Goal: Information Seeking & Learning: Learn about a topic

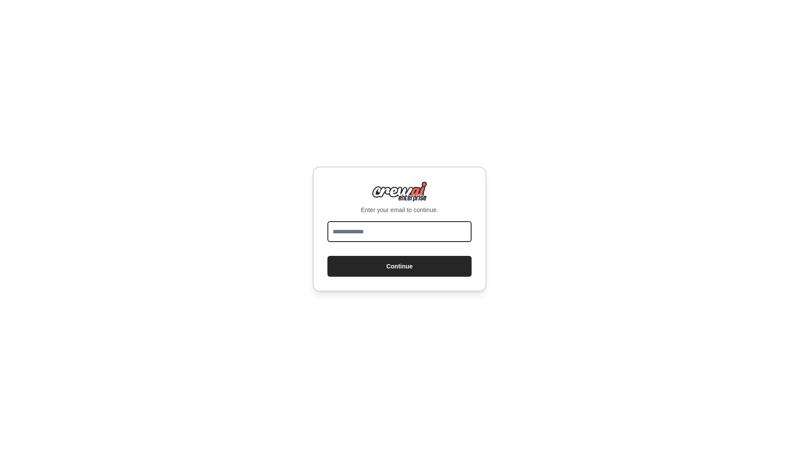
click at [370, 232] on input "email" at bounding box center [399, 231] width 144 height 21
type input "**********"
click at [398, 275] on button "Continue" at bounding box center [399, 266] width 144 height 21
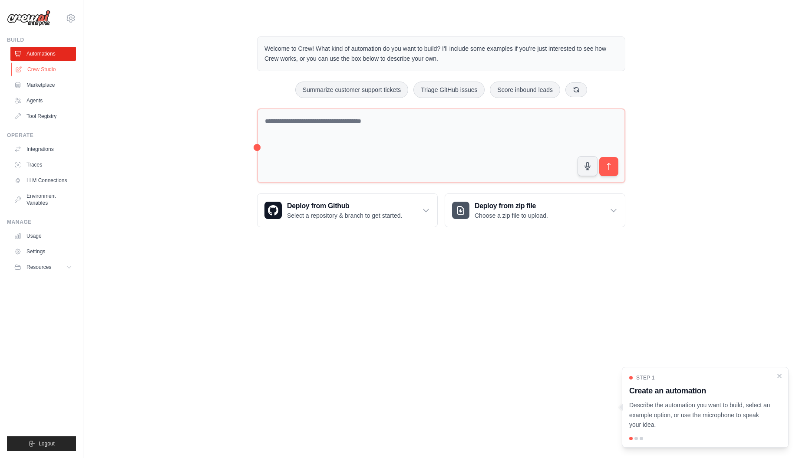
click at [46, 70] on link "Crew Studio" at bounding box center [44, 70] width 66 height 14
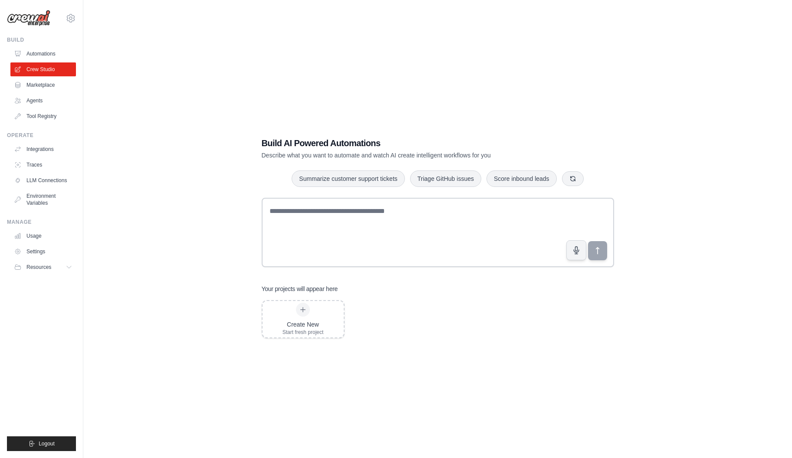
click at [36, 15] on img at bounding box center [28, 18] width 43 height 16
click at [58, 272] on button "Resources" at bounding box center [44, 267] width 66 height 14
click at [31, 52] on link "Automations" at bounding box center [44, 54] width 66 height 14
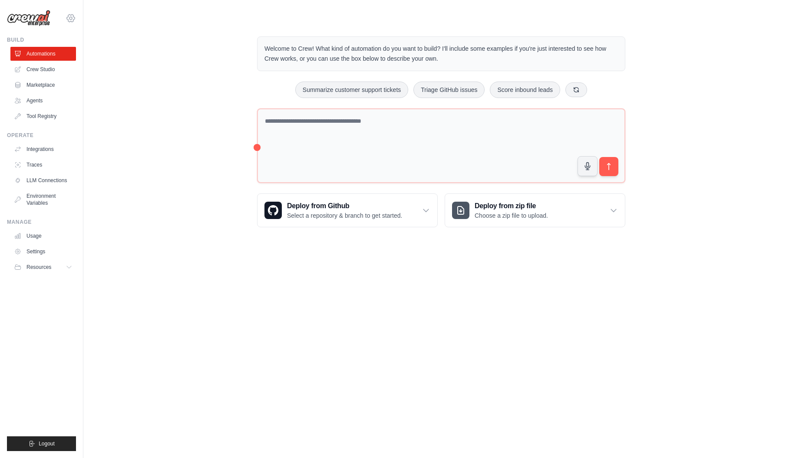
click at [71, 23] on icon at bounding box center [71, 18] width 10 height 10
click at [29, 71] on link "Crew Studio" at bounding box center [44, 70] width 66 height 14
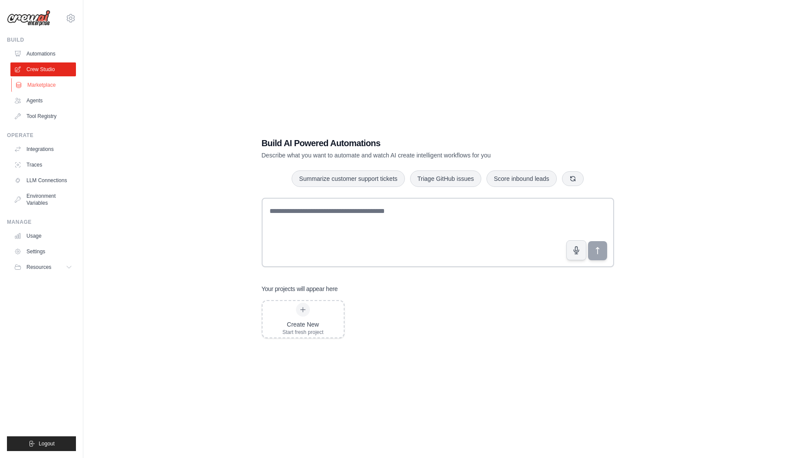
click at [30, 89] on link "Marketplace" at bounding box center [44, 85] width 66 height 14
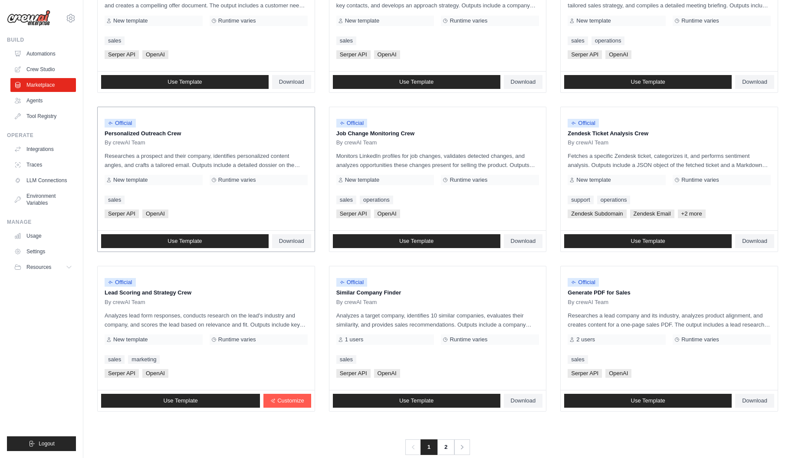
scroll to position [346, 0]
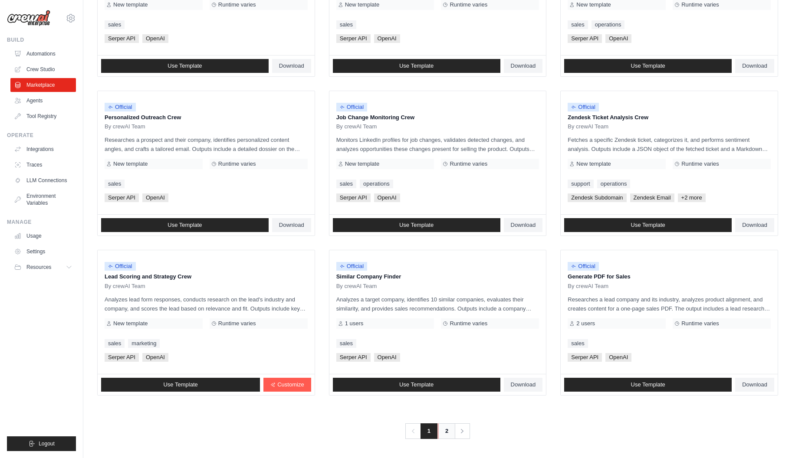
click at [442, 430] on link "2" at bounding box center [446, 432] width 17 height 16
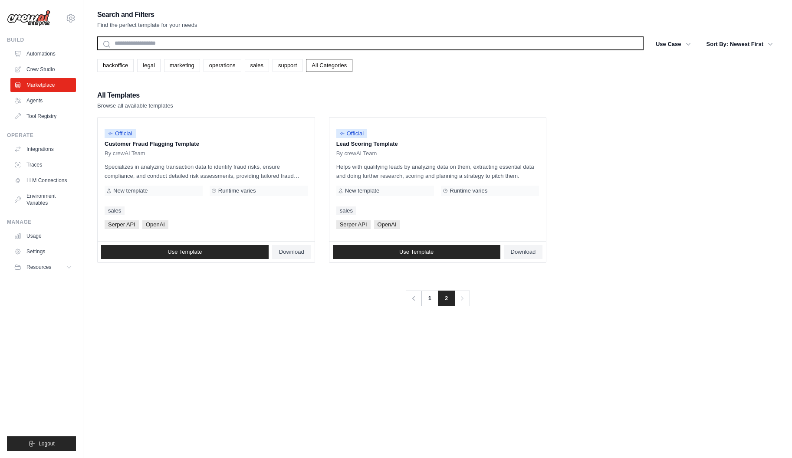
click at [125, 41] on input "text" at bounding box center [370, 43] width 547 height 14
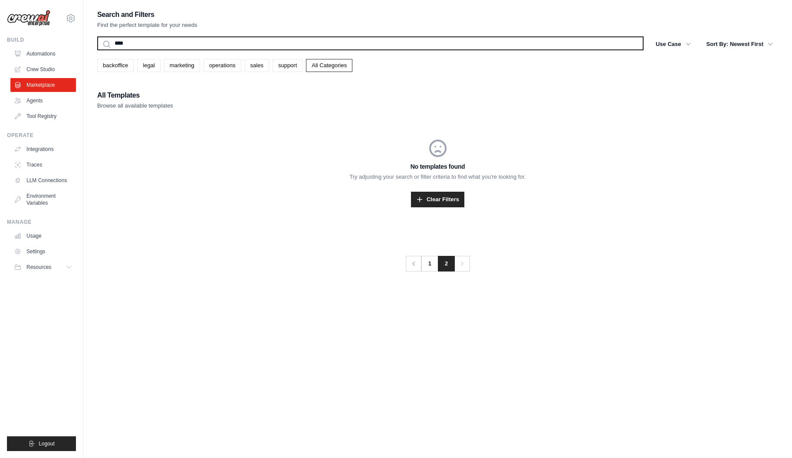
type input "****"
click at [97, 50] on button "Search" at bounding box center [97, 50] width 0 height 0
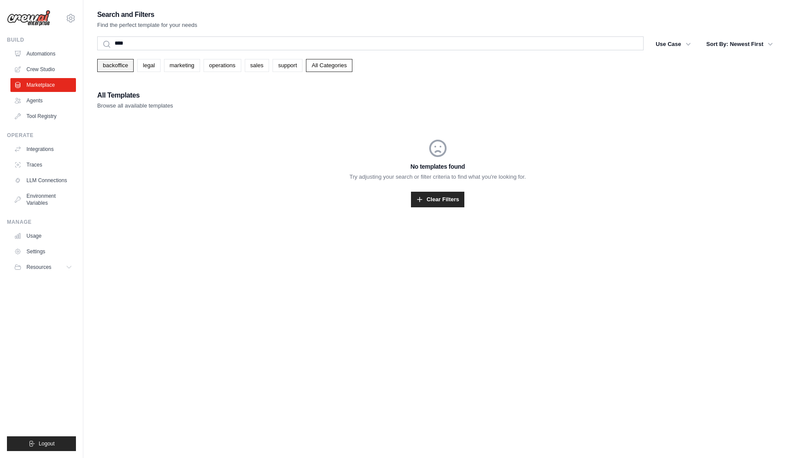
click at [108, 69] on link "backoffice" at bounding box center [115, 65] width 36 height 13
click at [155, 66] on link "legal" at bounding box center [148, 65] width 23 height 13
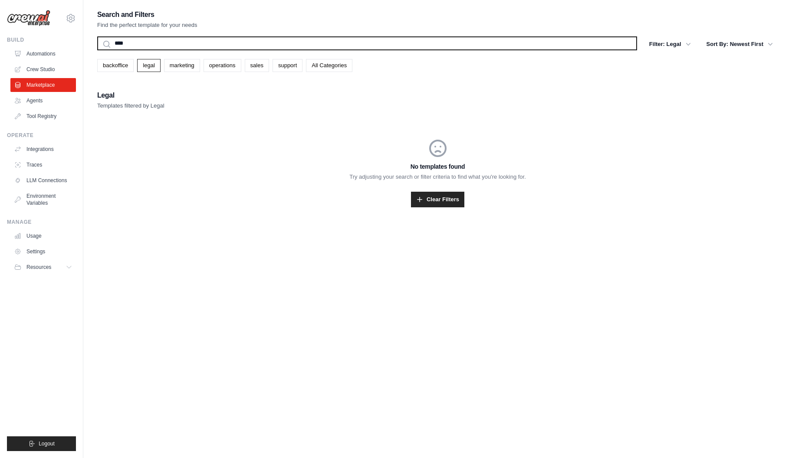
click at [146, 45] on input "****" at bounding box center [367, 43] width 540 height 14
type input "*"
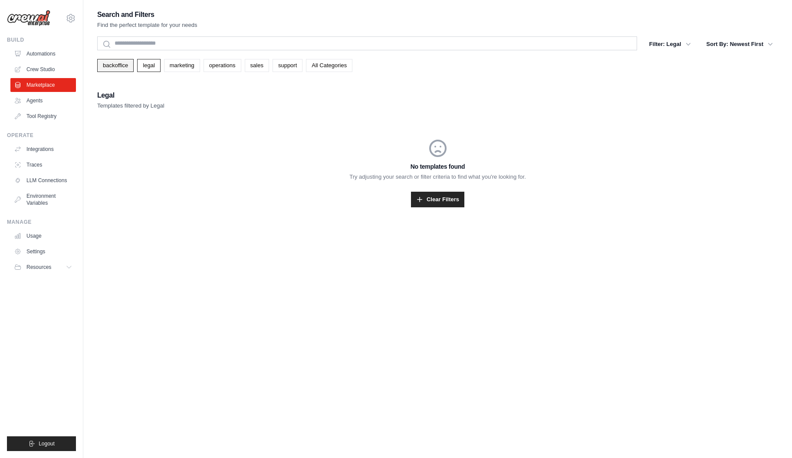
click at [101, 69] on link "backoffice" at bounding box center [115, 65] width 36 height 13
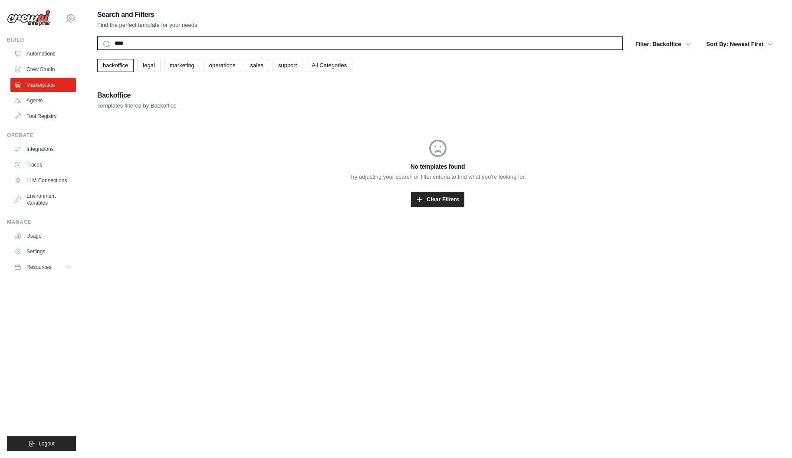
click at [133, 48] on input "****" at bounding box center [360, 43] width 526 height 14
type input "*"
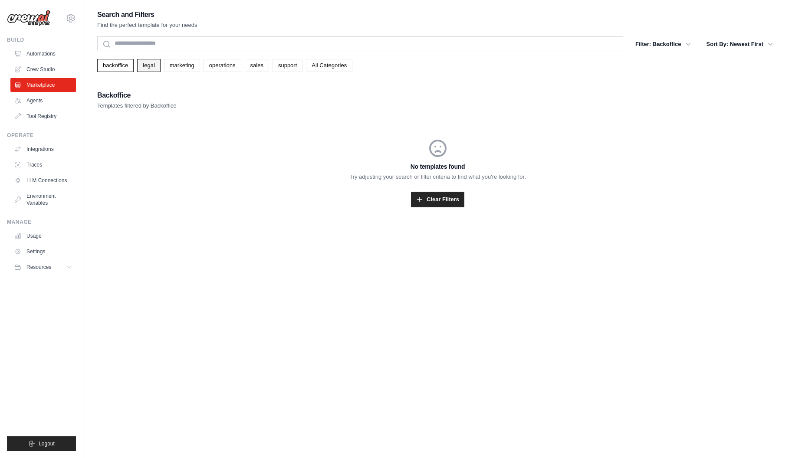
click at [138, 65] on link "legal" at bounding box center [148, 65] width 23 height 13
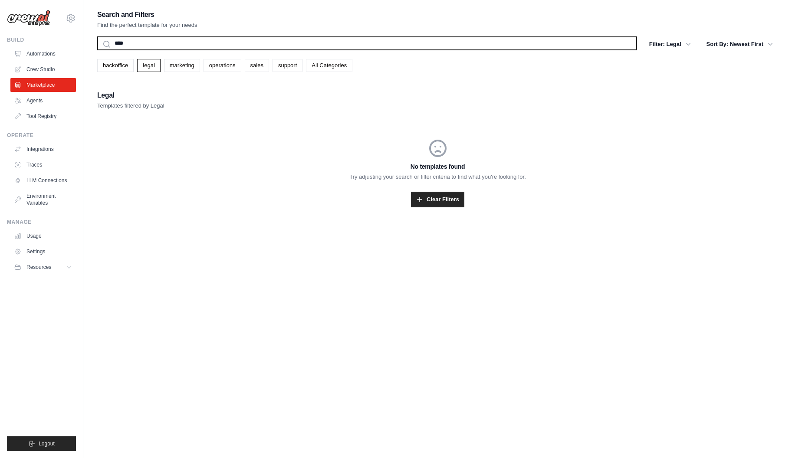
click at [123, 43] on input "****" at bounding box center [367, 43] width 540 height 14
type input "*"
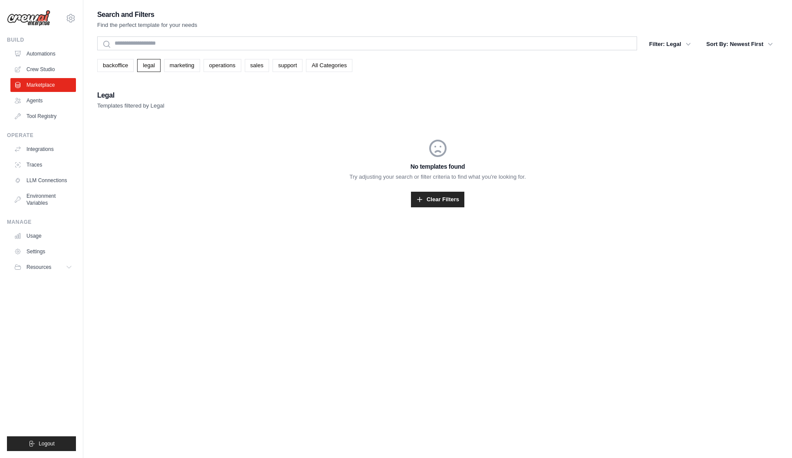
click at [145, 95] on h2 "Legal" at bounding box center [130, 95] width 67 height 12
click at [672, 45] on button "Filter: Legal" at bounding box center [670, 44] width 52 height 16
click at [728, 44] on button "Sort By: Newest First" at bounding box center [739, 44] width 77 height 16
click at [54, 99] on link "Agents" at bounding box center [44, 101] width 66 height 14
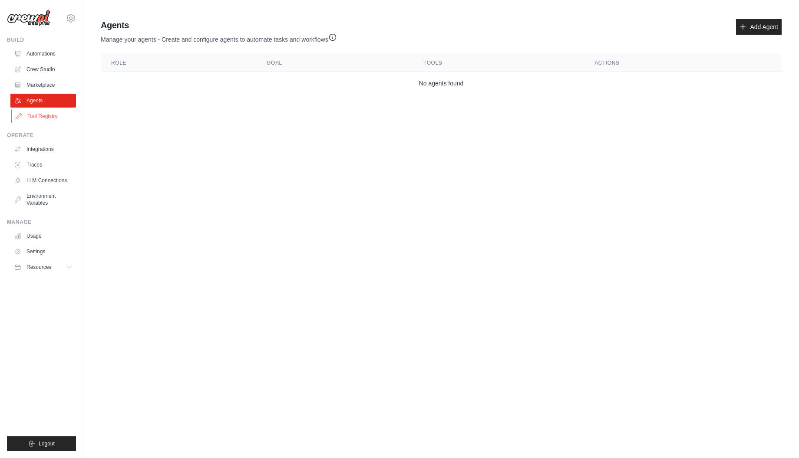
click at [42, 119] on link "Tool Registry" at bounding box center [44, 116] width 66 height 14
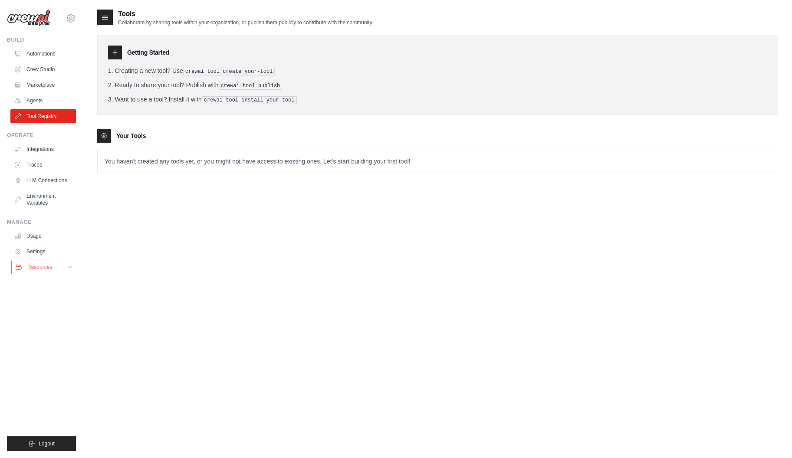
click at [40, 265] on span "Resources" at bounding box center [39, 267] width 25 height 7
click at [41, 280] on span "Documentation" at bounding box center [48, 282] width 35 height 7
